Goal: Information Seeking & Learning: Learn about a topic

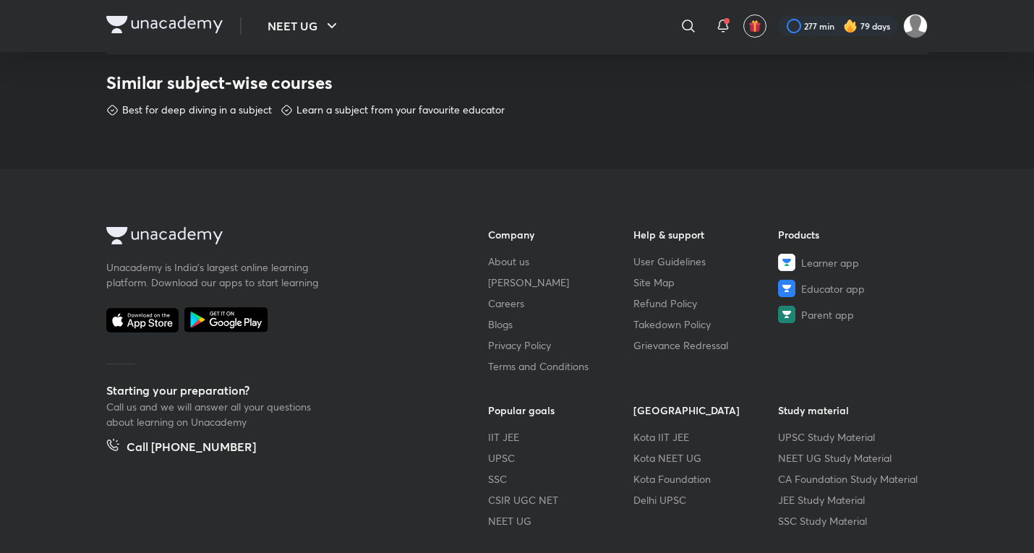
scroll to position [835, 0]
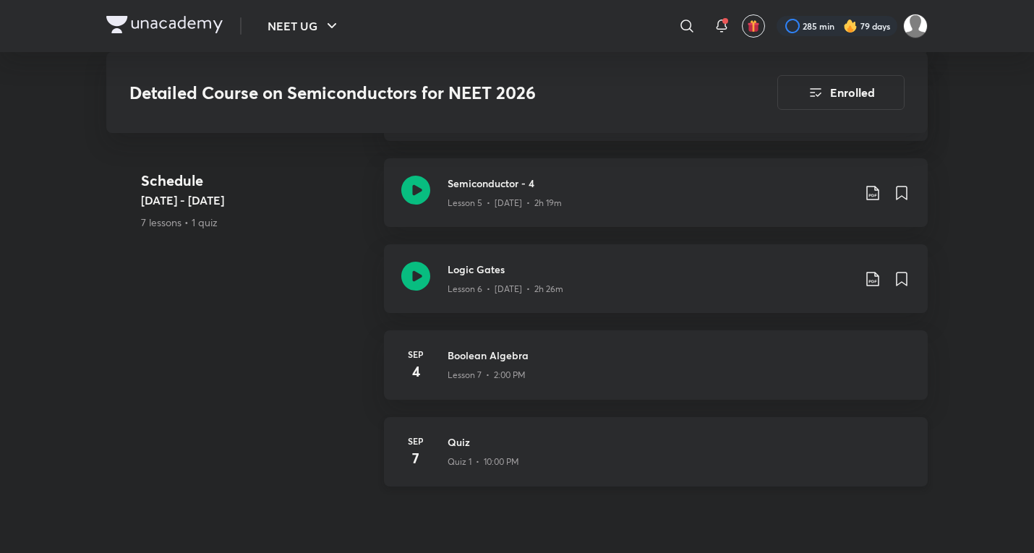
scroll to position [1128, 0]
click at [675, 30] on div at bounding box center [687, 26] width 29 height 29
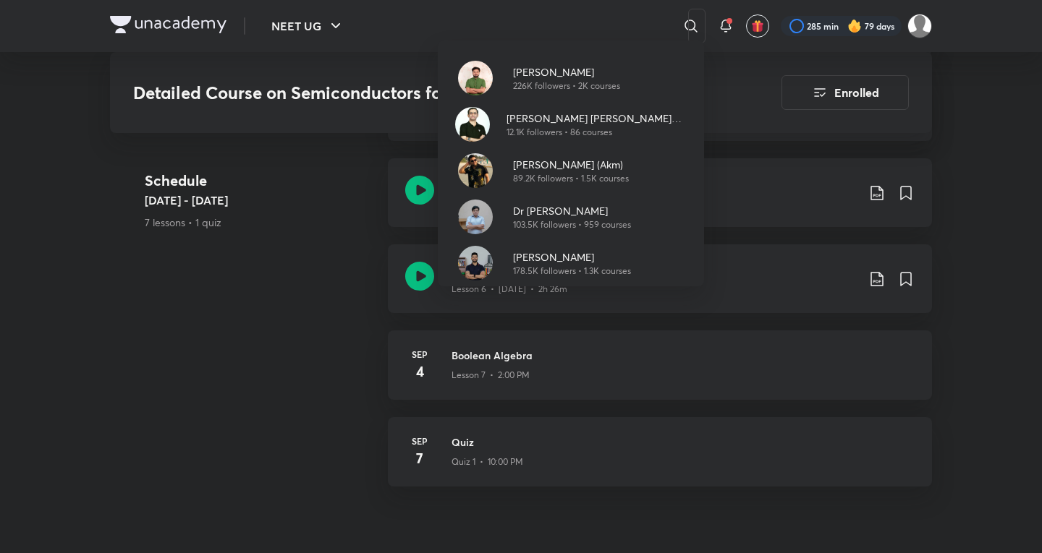
drag, startPoint x: 313, startPoint y: 212, endPoint x: 339, endPoint y: 217, distance: 26.5
click at [313, 212] on div "Pranav Pundarik 226K followers • 2K courses Ajit Chandra Divedi (ACiD Sir) 12.1…" at bounding box center [521, 276] width 1042 height 553
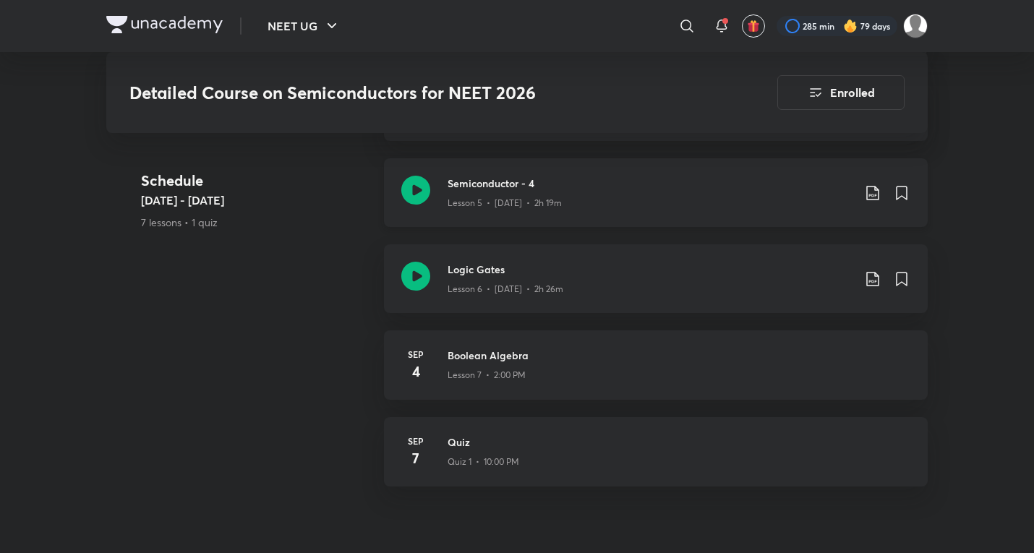
click at [454, 197] on p "Lesson 5 • Aug 26 • 2h 19m" at bounding box center [505, 203] width 114 height 13
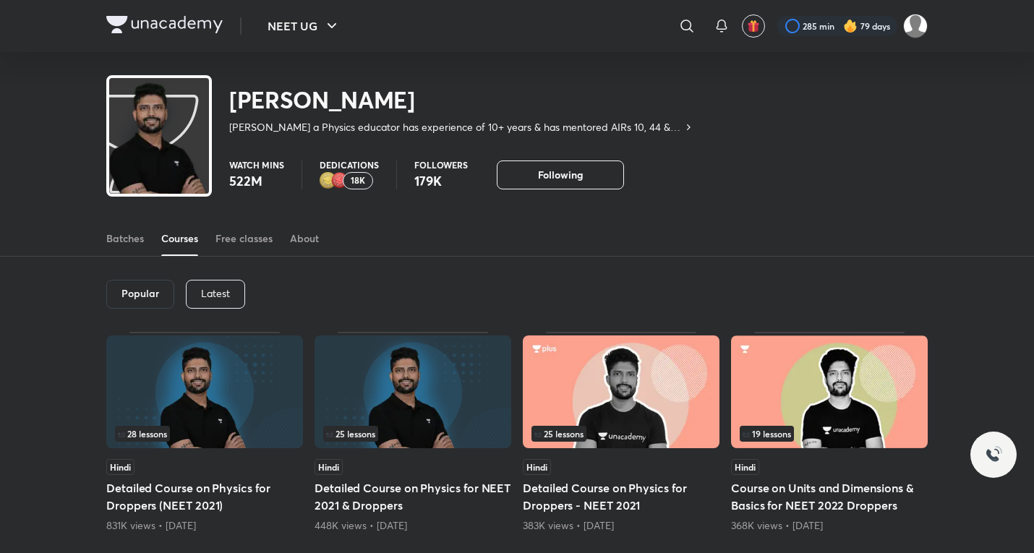
click at [208, 283] on div "Latest" at bounding box center [215, 294] width 59 height 29
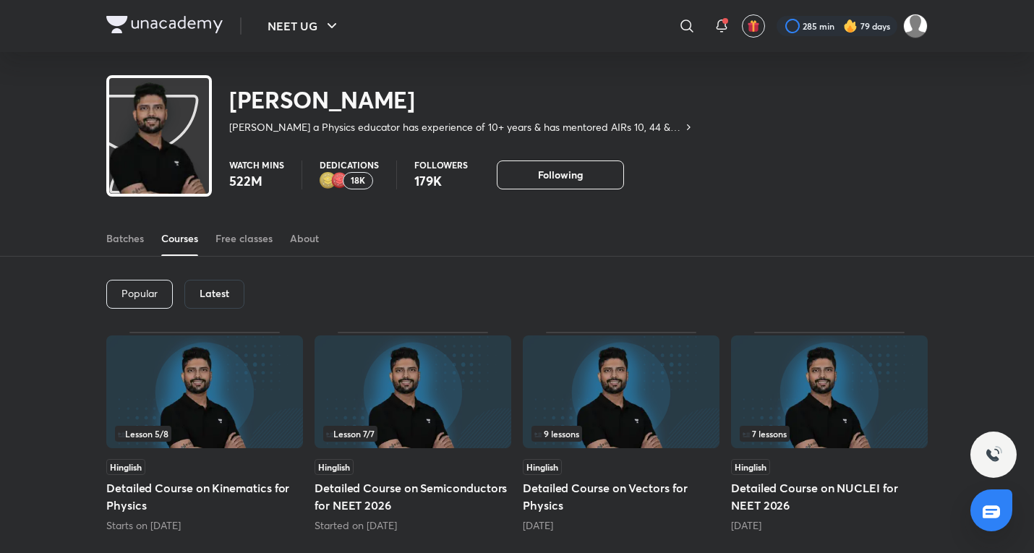
click at [294, 419] on img at bounding box center [204, 392] width 197 height 113
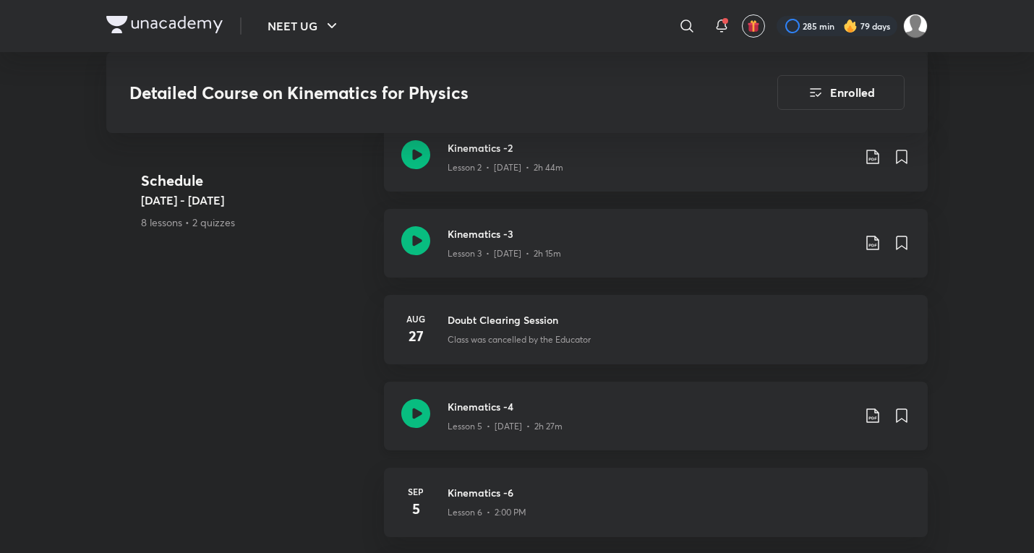
scroll to position [873, 0]
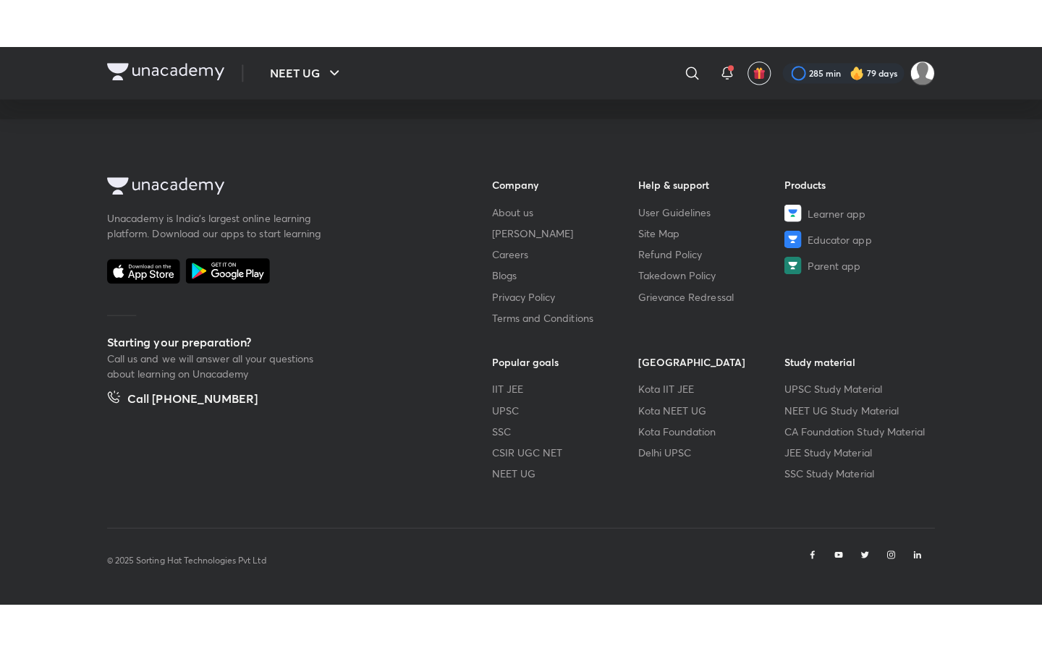
scroll to position [351, 0]
